Goal: Task Accomplishment & Management: Use online tool/utility

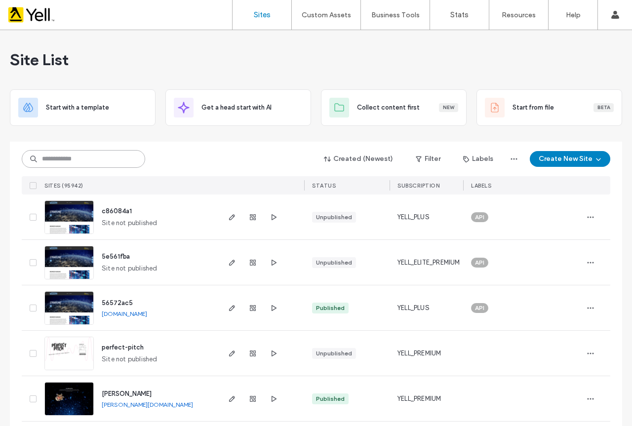
click at [116, 159] on input at bounding box center [83, 159] width 123 height 18
paste input "**********"
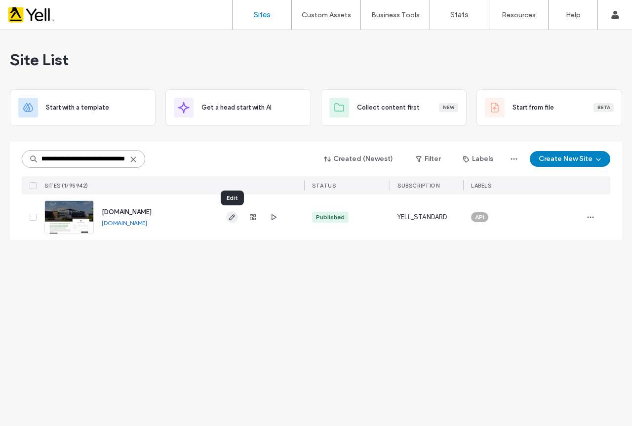
type input "**********"
click at [229, 217] on icon "button" at bounding box center [232, 217] width 8 height 8
click at [147, 223] on link "[DOMAIN_NAME]" at bounding box center [124, 222] width 45 height 7
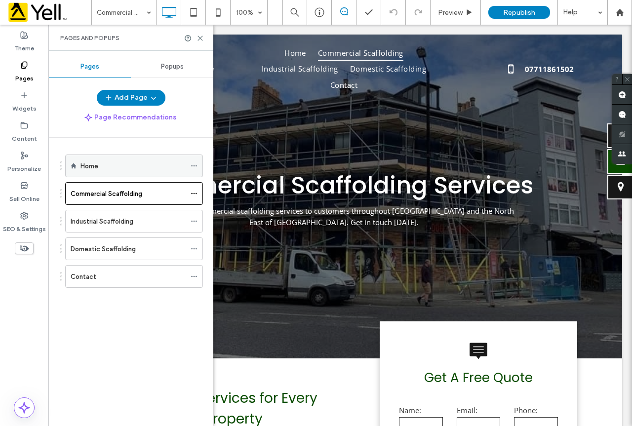
click at [111, 168] on div "Home" at bounding box center [132, 166] width 105 height 10
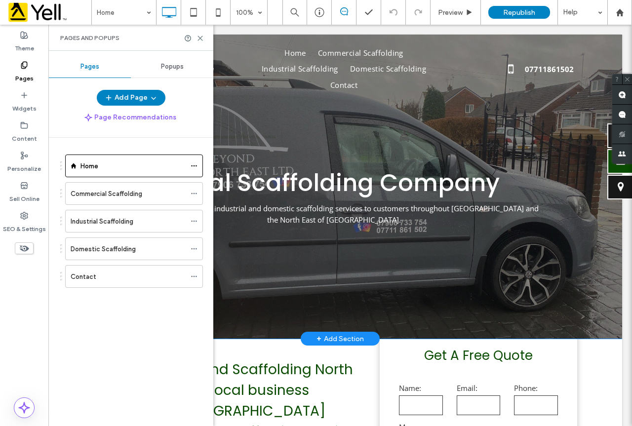
click at [270, 147] on div at bounding box center [340, 187] width 564 height 304
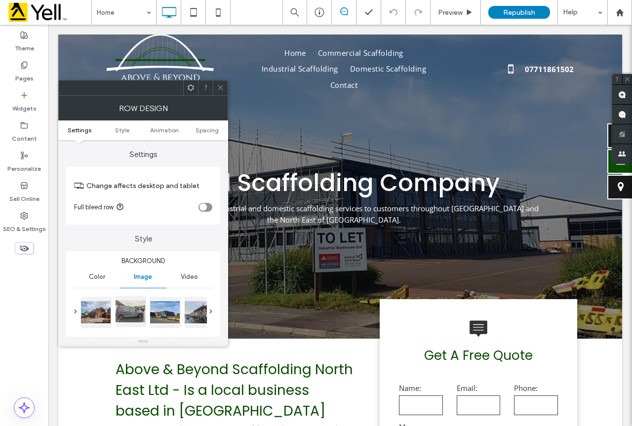
click at [132, 315] on div at bounding box center [130, 311] width 30 height 30
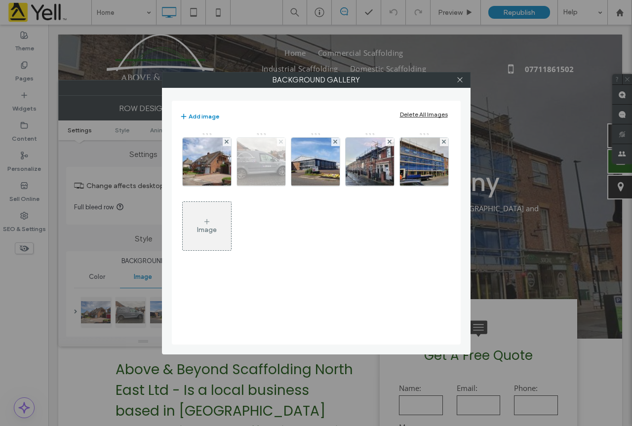
click at [279, 143] on icon at bounding box center [281, 142] width 4 height 4
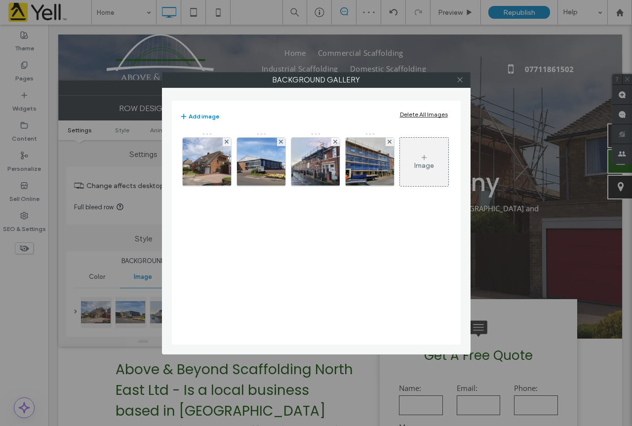
click at [458, 78] on icon at bounding box center [459, 79] width 7 height 7
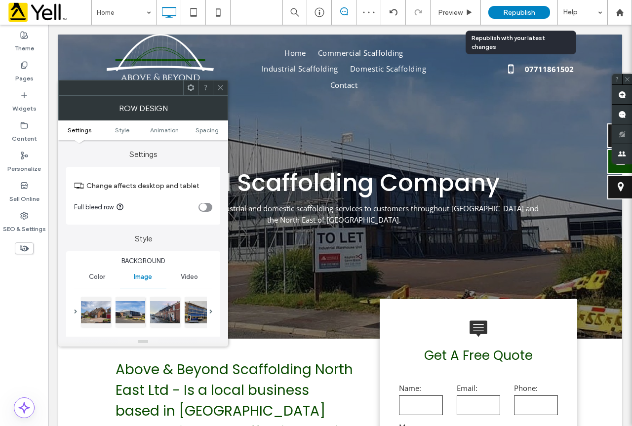
click at [528, 9] on span "Republish" at bounding box center [519, 12] width 32 height 8
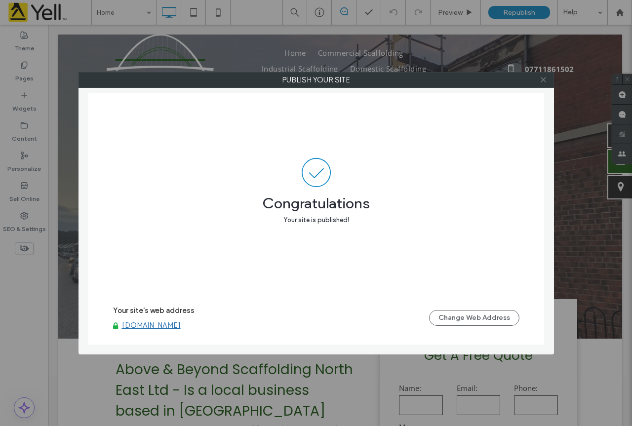
click at [543, 80] on use at bounding box center [542, 79] width 5 height 5
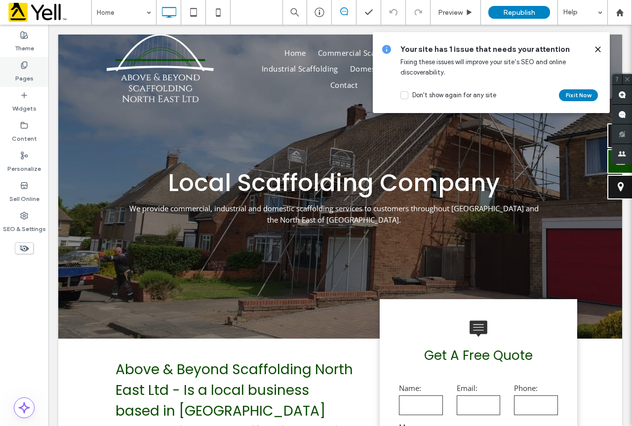
click at [20, 75] on label "Pages" at bounding box center [24, 76] width 18 height 14
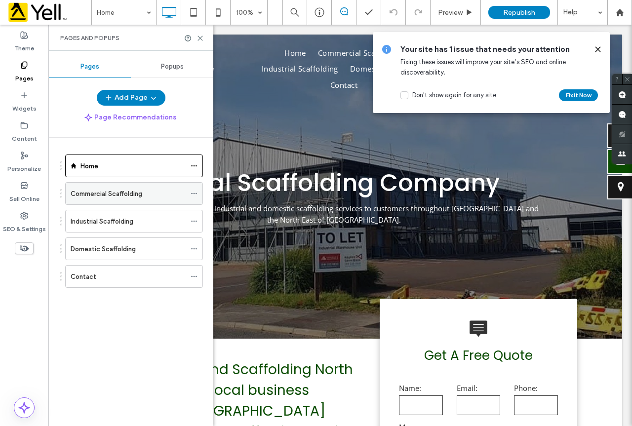
click at [115, 191] on label "Commercial Scaffolding" at bounding box center [107, 193] width 72 height 17
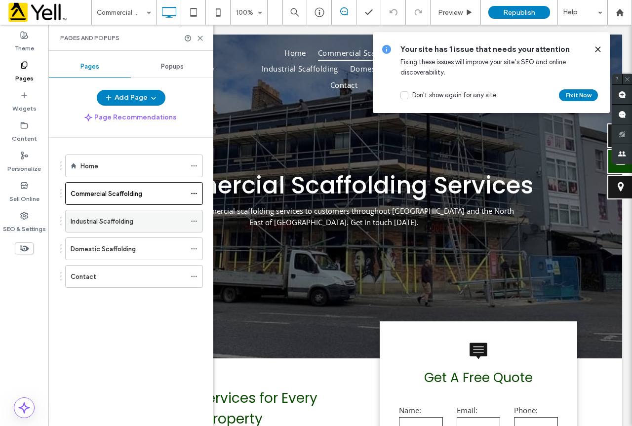
click at [112, 223] on label "Industrial Scaffolding" at bounding box center [102, 221] width 63 height 17
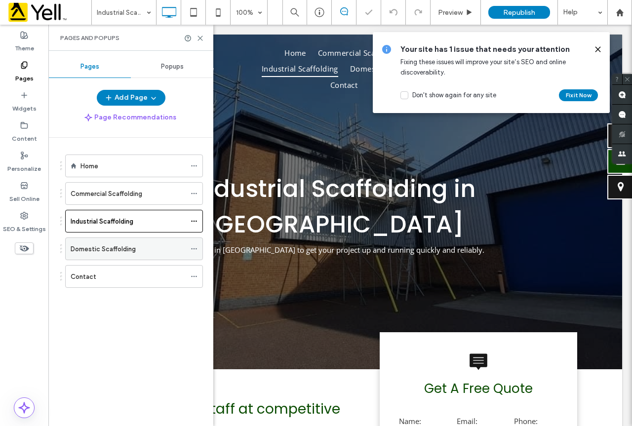
click at [118, 249] on label "Domestic Scaffolding" at bounding box center [103, 248] width 65 height 17
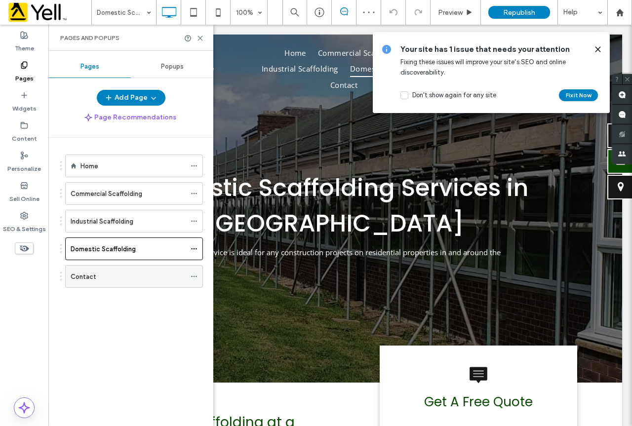
click at [108, 275] on div "Contact" at bounding box center [128, 276] width 115 height 10
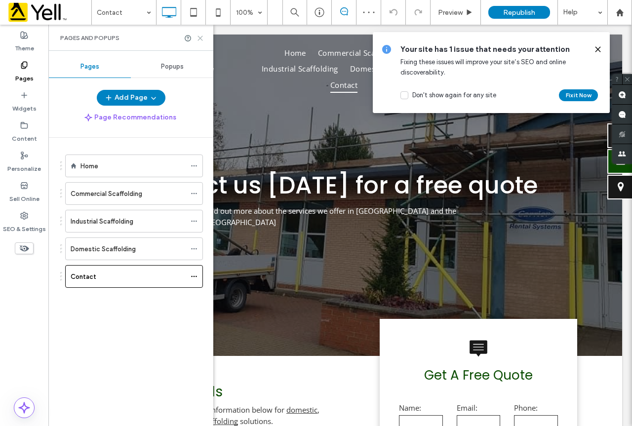
click at [198, 38] on icon at bounding box center [199, 38] width 7 height 7
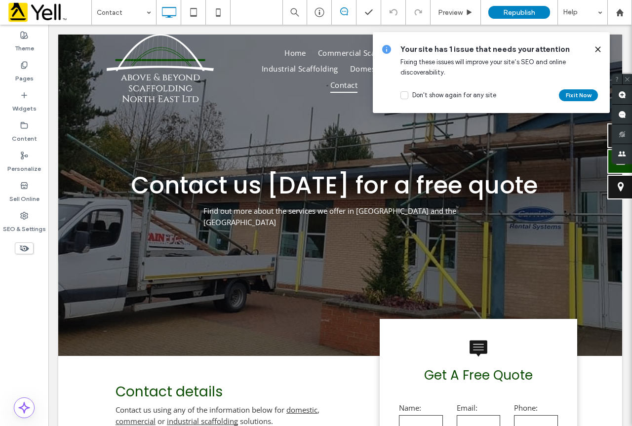
click at [598, 46] on icon at bounding box center [598, 49] width 8 height 8
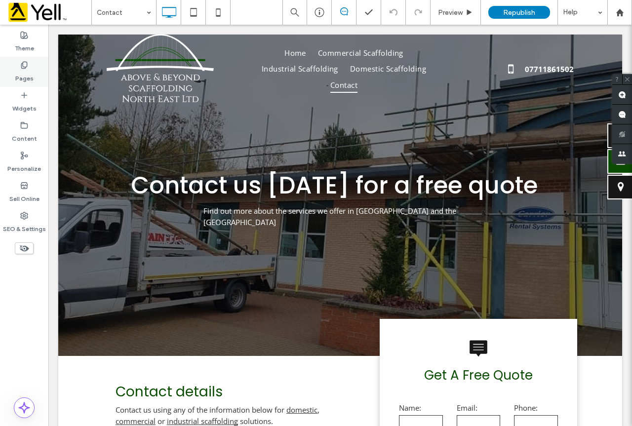
drag, startPoint x: 23, startPoint y: 72, endPoint x: 169, endPoint y: 105, distance: 149.9
click at [23, 72] on label "Pages" at bounding box center [24, 76] width 18 height 14
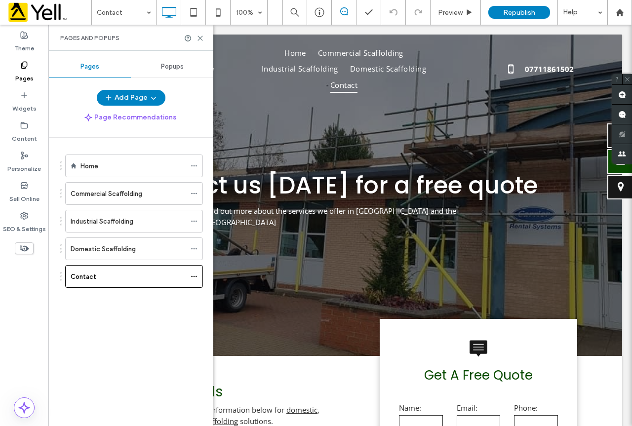
click at [126, 194] on label "Commercial Scaffolding" at bounding box center [107, 193] width 72 height 17
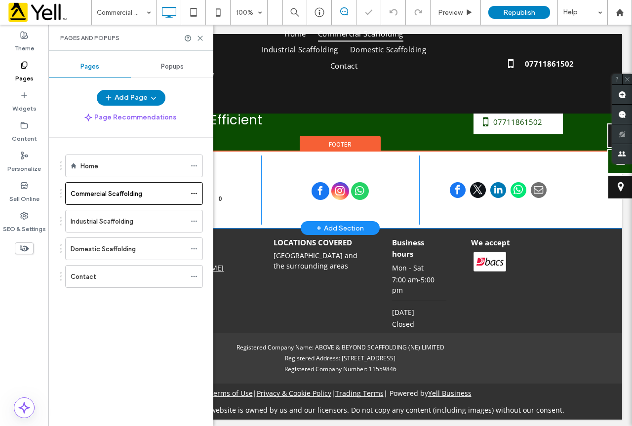
scroll to position [871, 0]
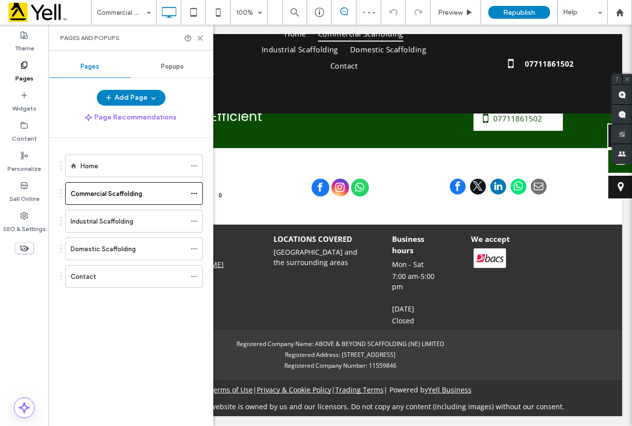
click at [120, 168] on div "Home" at bounding box center [132, 166] width 105 height 10
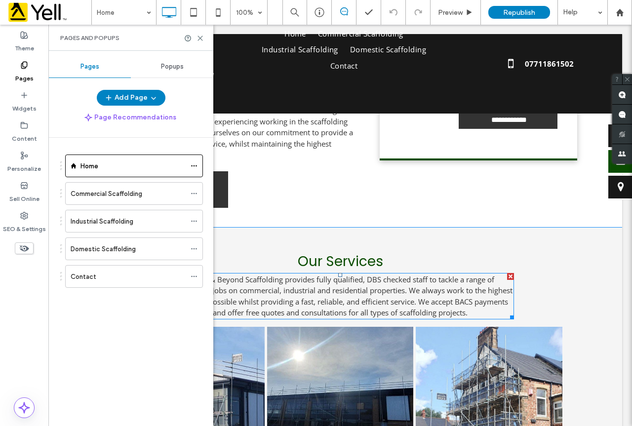
scroll to position [592, 0]
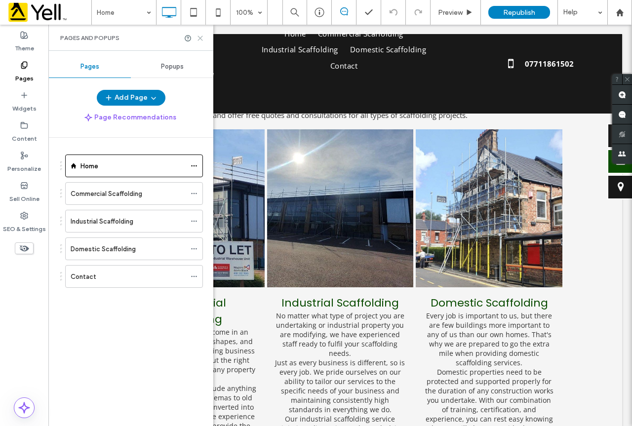
click at [201, 36] on icon at bounding box center [199, 38] width 7 height 7
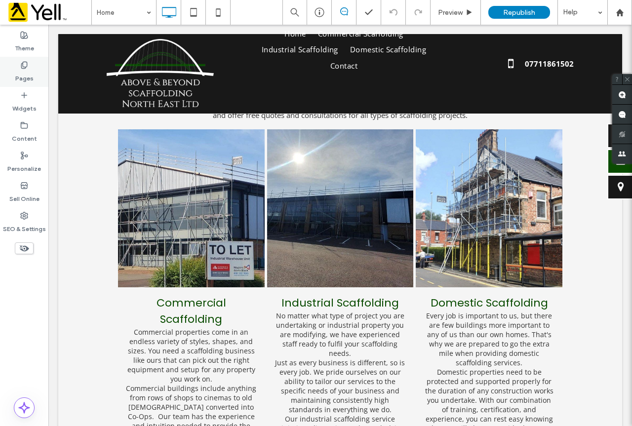
click at [23, 72] on label "Pages" at bounding box center [24, 76] width 18 height 14
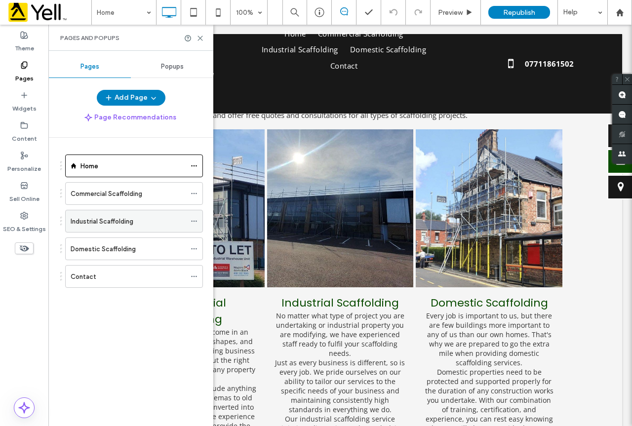
click at [113, 222] on label "Industrial Scaffolding" at bounding box center [102, 221] width 63 height 17
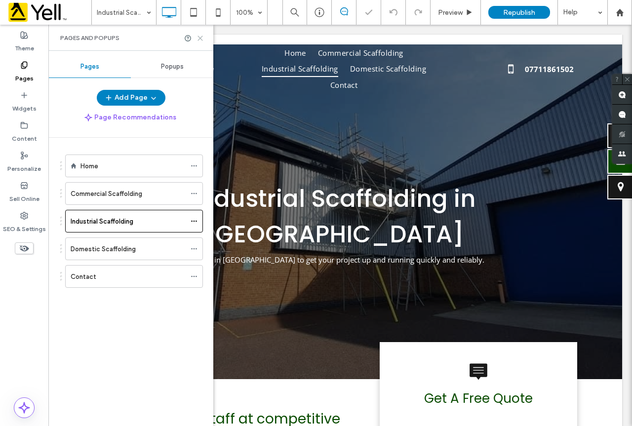
click at [200, 38] on use at bounding box center [200, 38] width 4 height 4
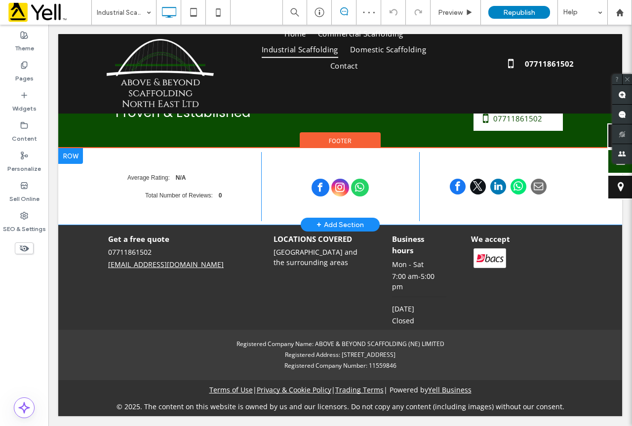
scroll to position [850, 0]
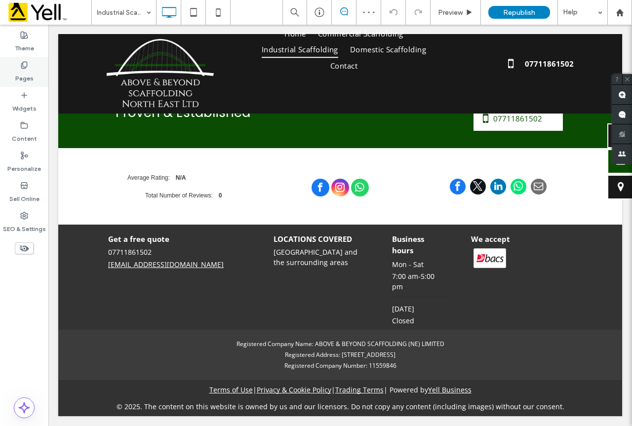
click at [27, 65] on use at bounding box center [23, 65] width 5 height 6
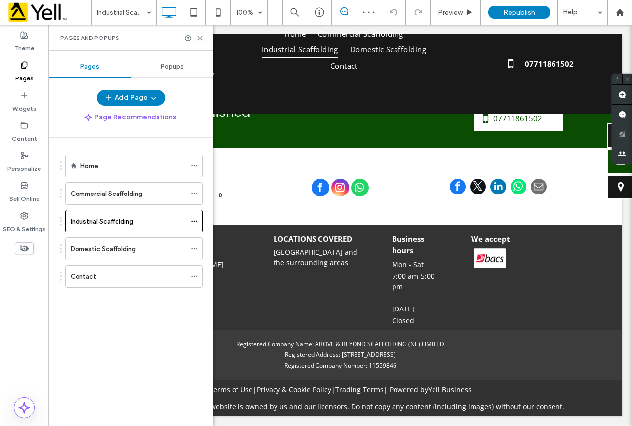
click at [120, 245] on label "Domestic Scaffolding" at bounding box center [103, 248] width 65 height 17
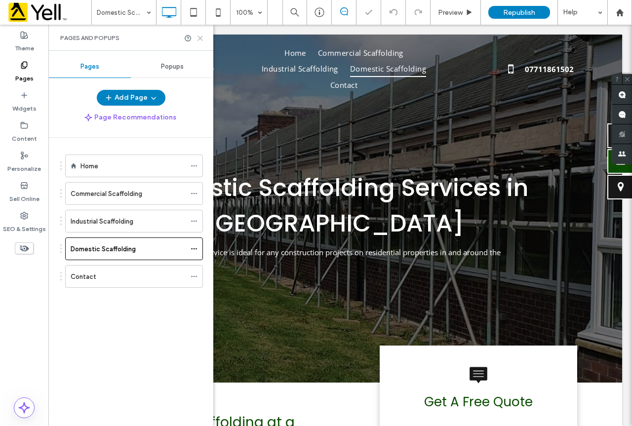
click at [202, 37] on use at bounding box center [200, 38] width 4 height 4
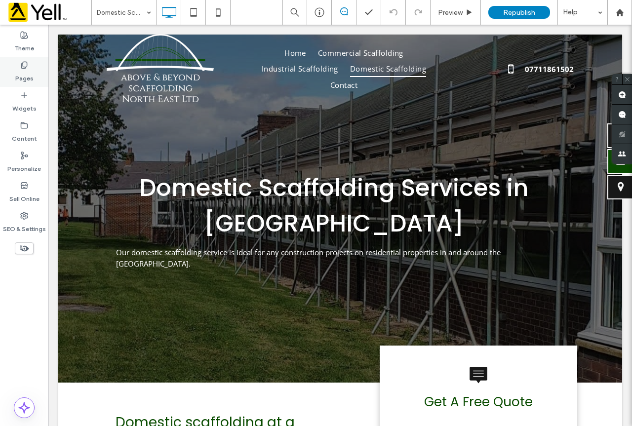
click at [23, 71] on label "Pages" at bounding box center [24, 76] width 18 height 14
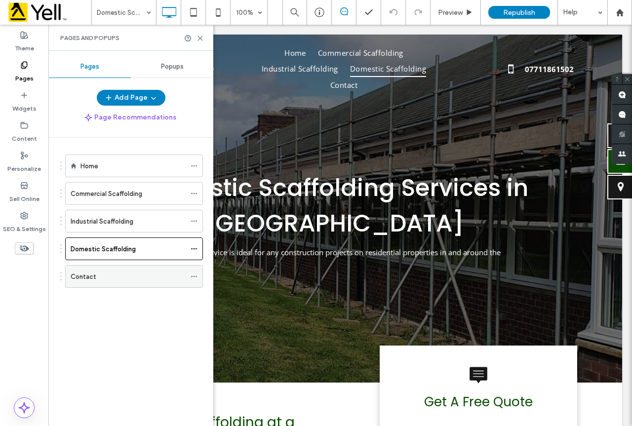
click at [103, 280] on div "Contact" at bounding box center [128, 276] width 115 height 10
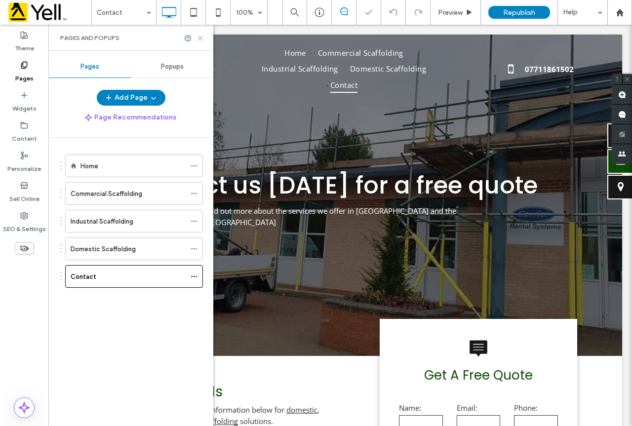
drag, startPoint x: 199, startPoint y: 39, endPoint x: 160, endPoint y: 76, distance: 53.8
click at [199, 39] on use at bounding box center [200, 38] width 4 height 4
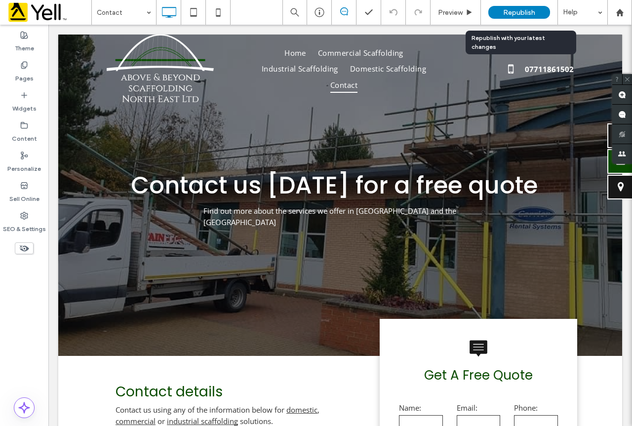
click at [521, 12] on span "Republish" at bounding box center [519, 12] width 32 height 8
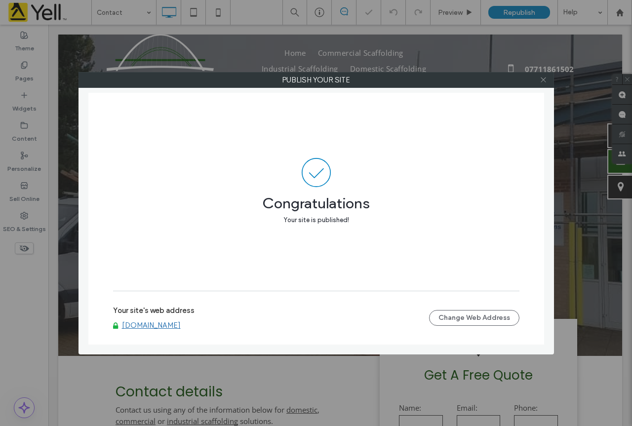
click at [544, 81] on icon at bounding box center [542, 79] width 7 height 7
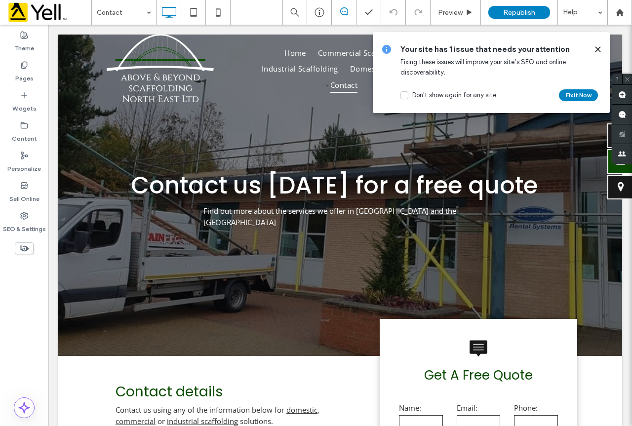
click at [598, 49] on use at bounding box center [597, 49] width 4 height 4
